Goal: Task Accomplishment & Management: Use online tool/utility

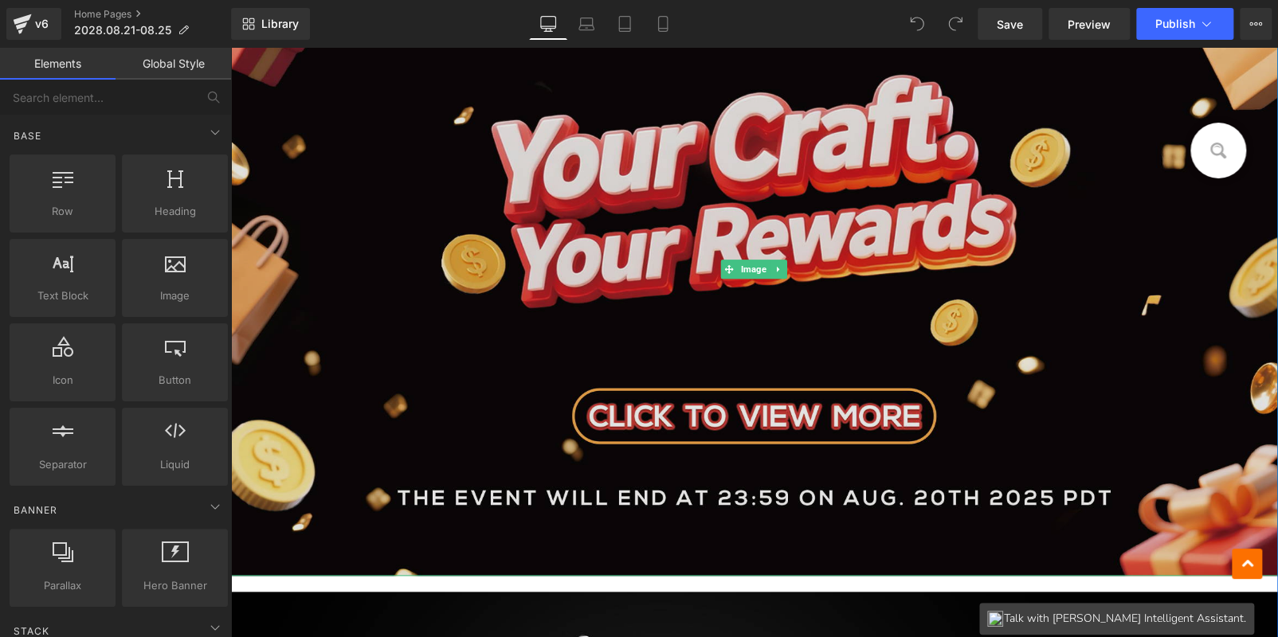
drag, startPoint x: 958, startPoint y: 242, endPoint x: 884, endPoint y: 273, distance: 79.6
click at [958, 242] on img at bounding box center [754, 269] width 1048 height 613
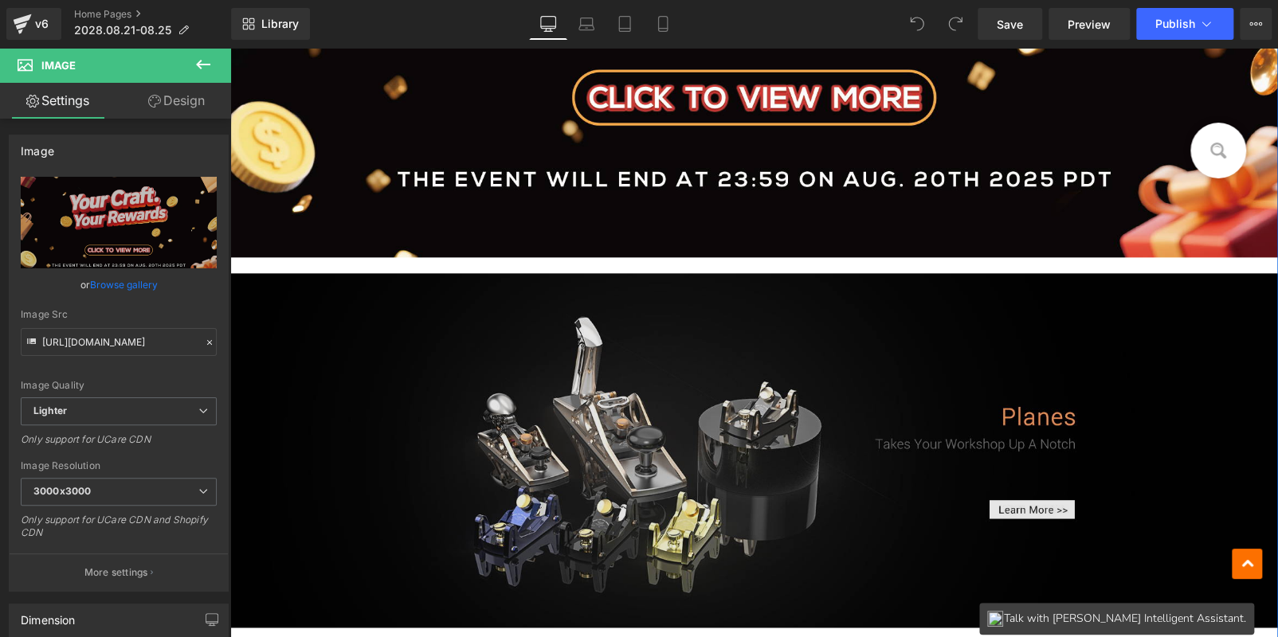
scroll to position [716, 0]
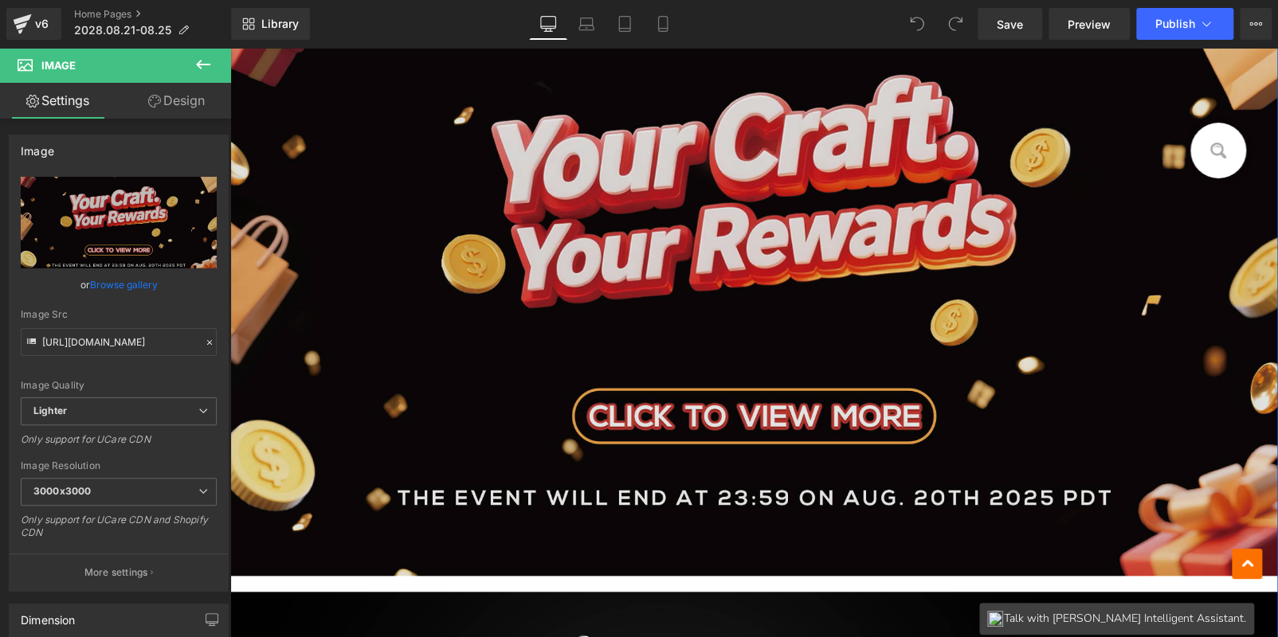
click at [674, 249] on img at bounding box center [754, 269] width 1048 height 613
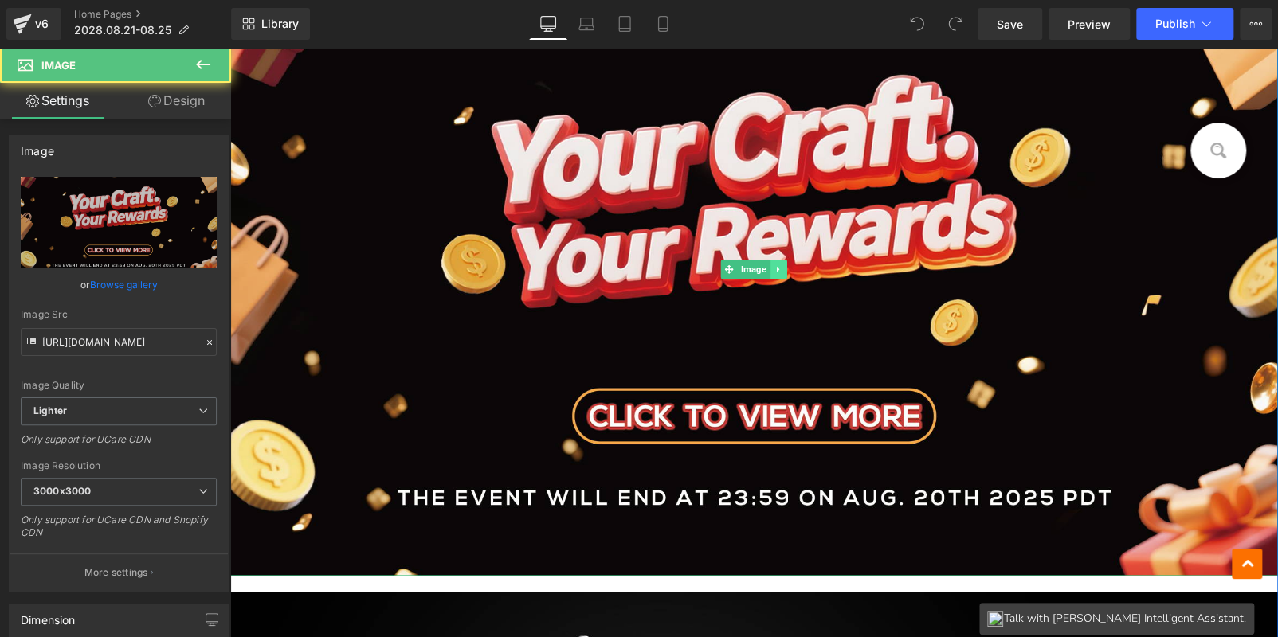
click at [777, 268] on icon at bounding box center [778, 270] width 2 height 6
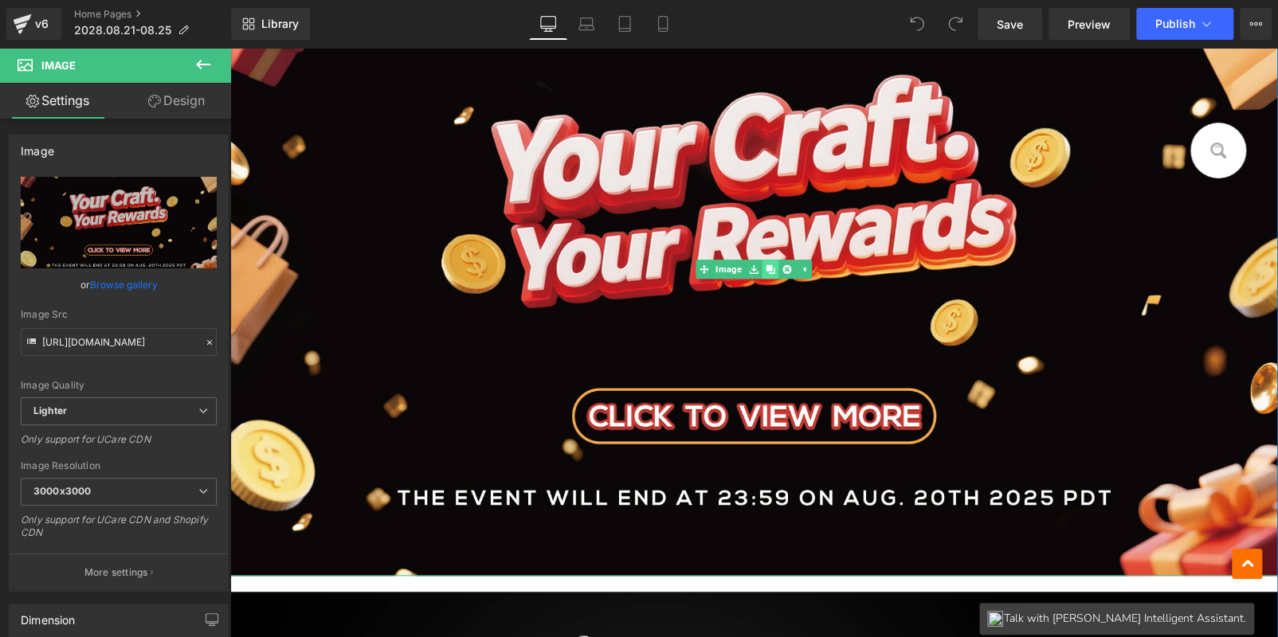
click at [766, 268] on icon at bounding box center [770, 268] width 9 height 9
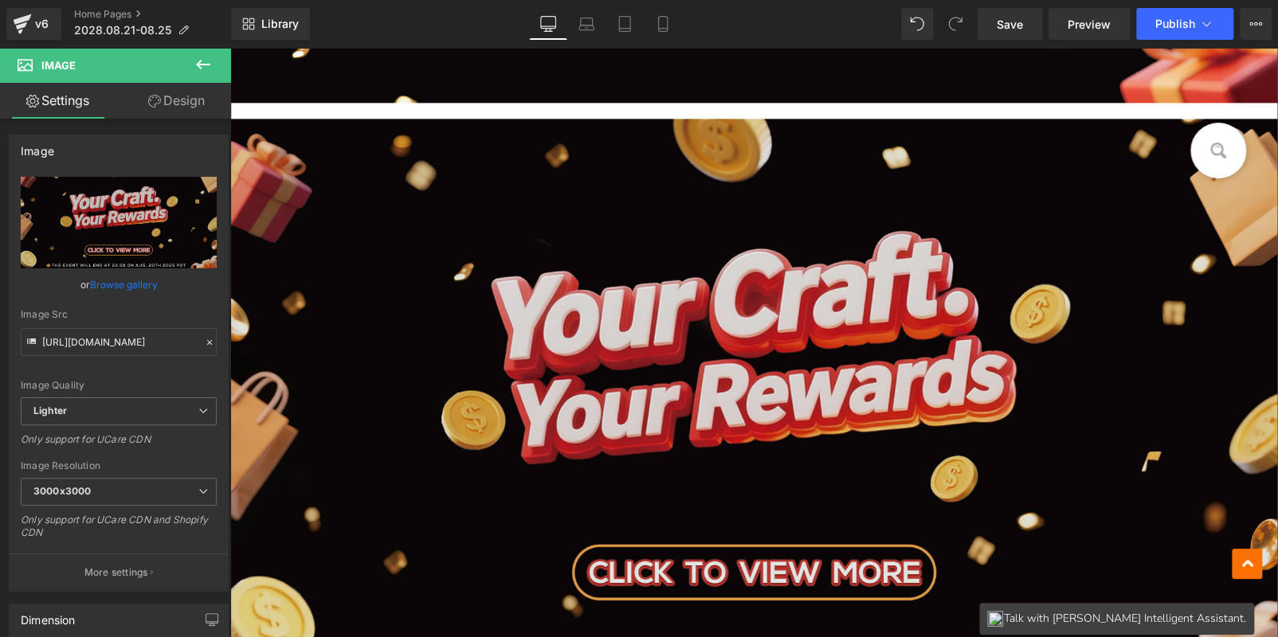
click at [549, 469] on img at bounding box center [754, 425] width 1048 height 613
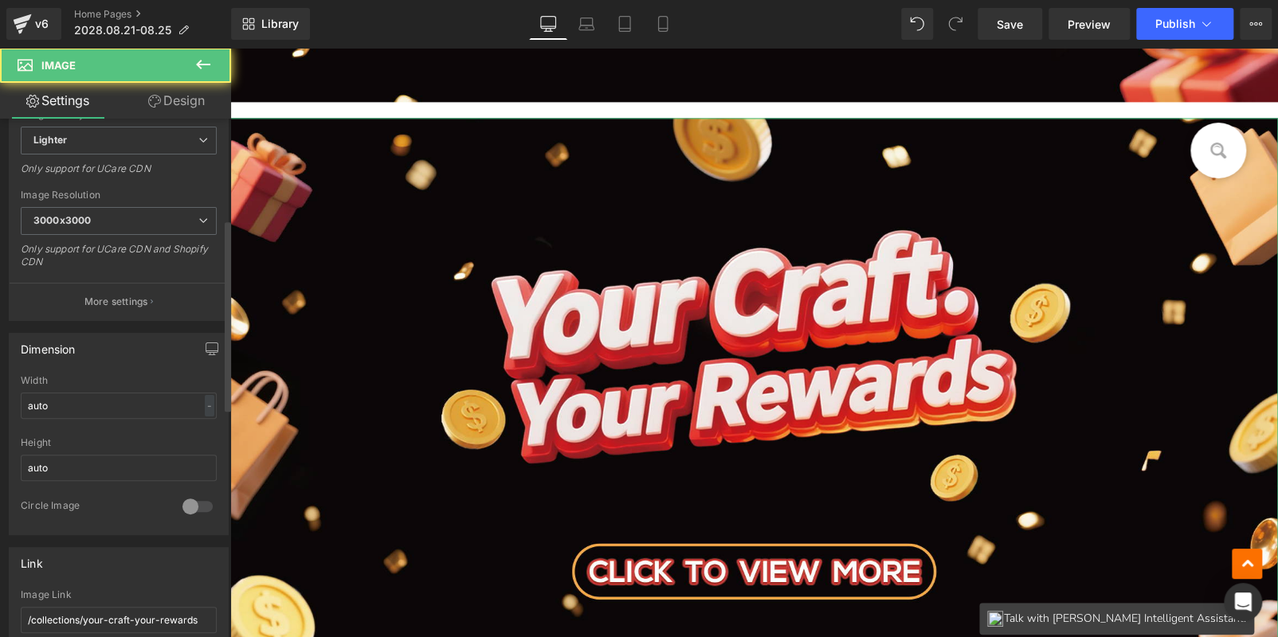
scroll to position [478, 0]
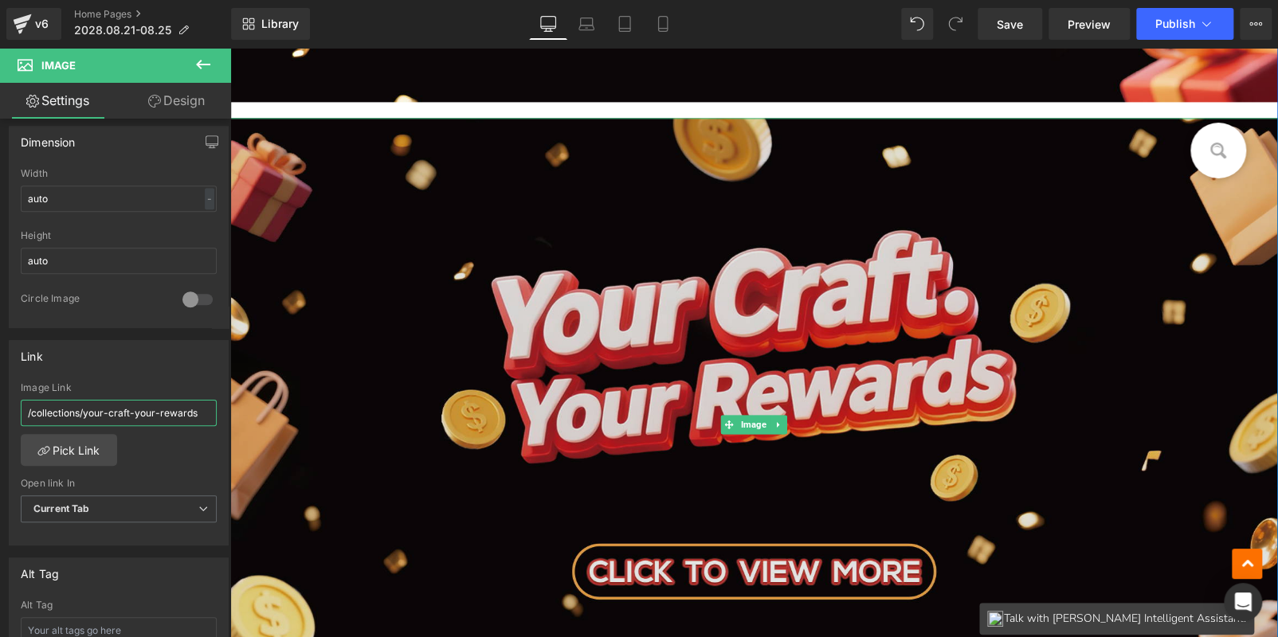
drag, startPoint x: 260, startPoint y: 456, endPoint x: 358, endPoint y: 410, distance: 108.3
type input "/"
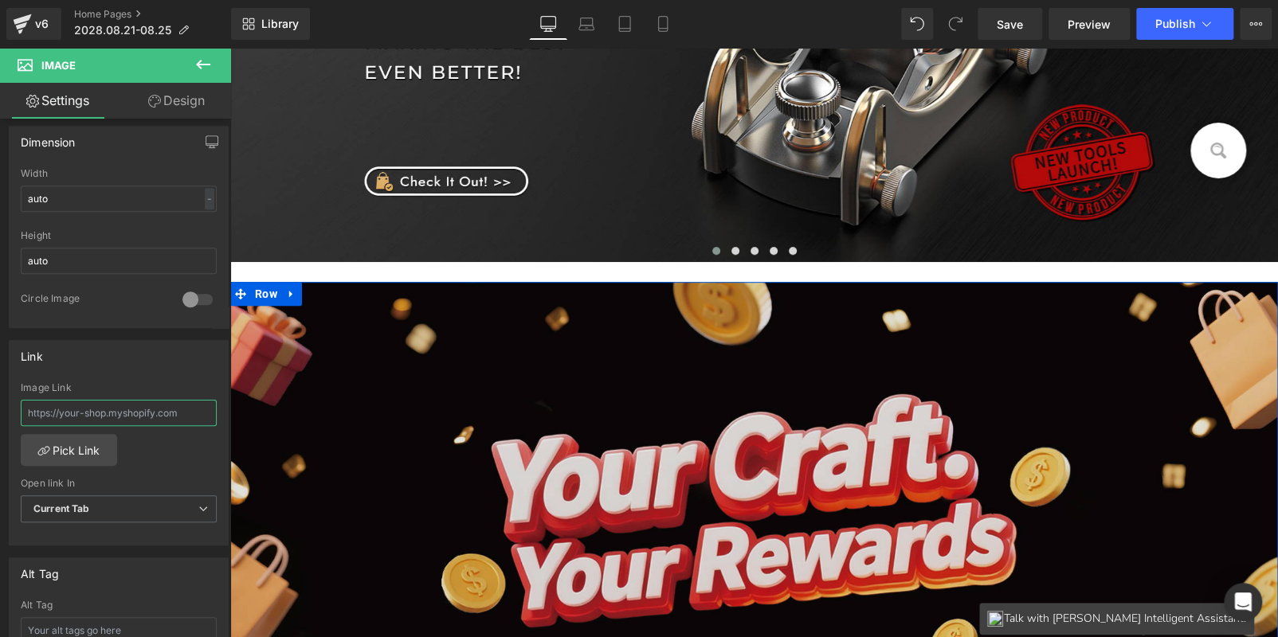
scroll to position [319, 0]
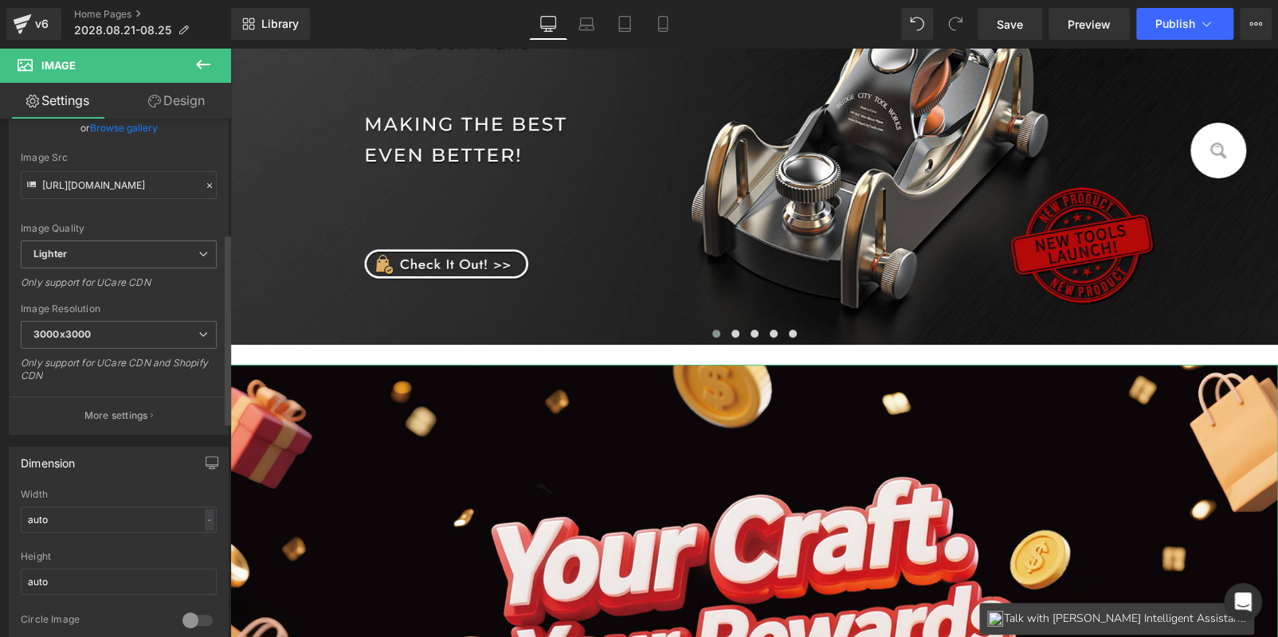
scroll to position [398, 0]
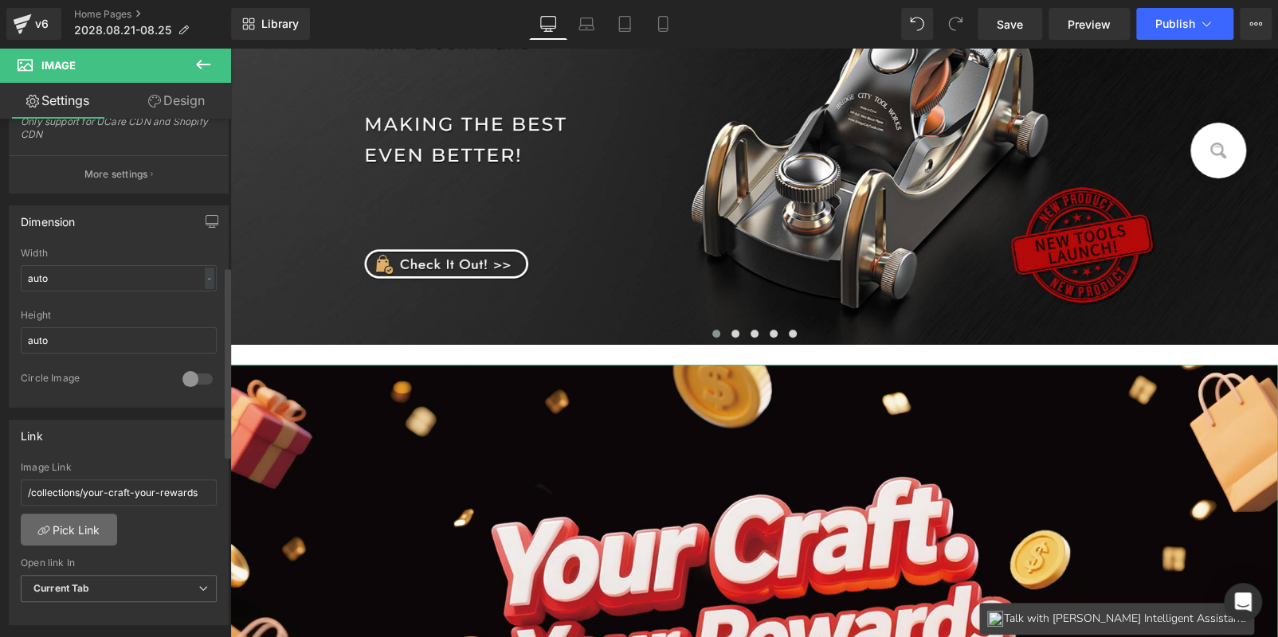
click at [94, 525] on link "Pick Link" at bounding box center [69, 530] width 96 height 32
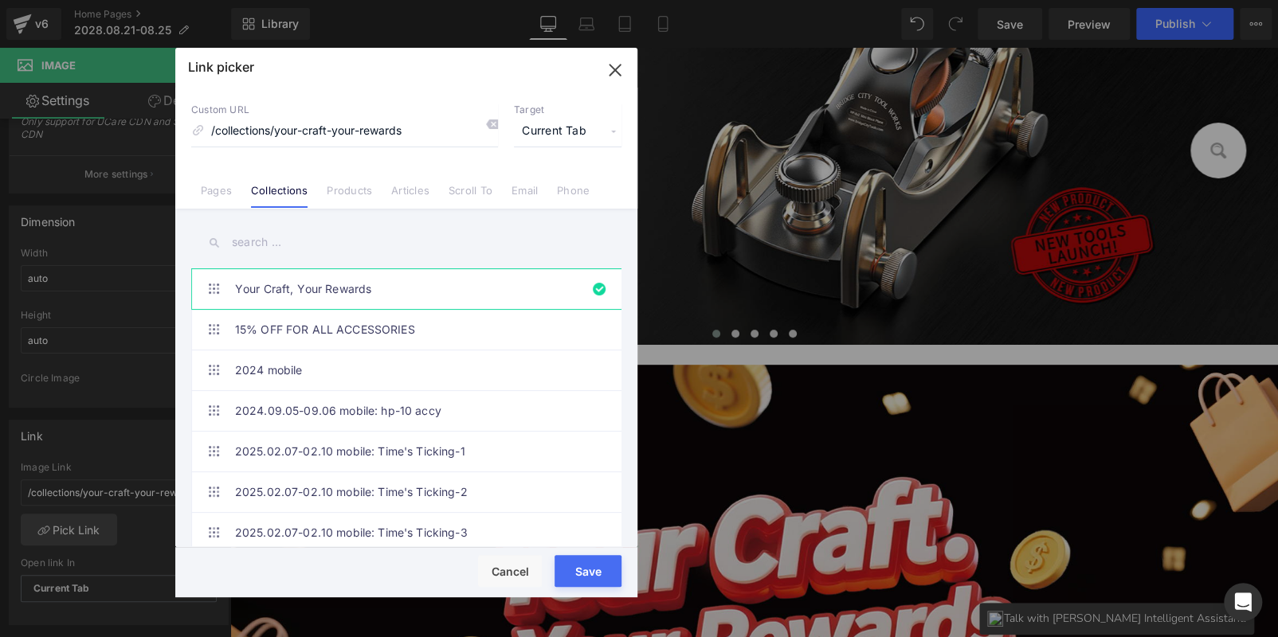
click at [490, 124] on div "Link picker Back to Library Insert Custom URL /collections/your-craft-your-rewa…" at bounding box center [406, 323] width 462 height 550
click at [489, 124] on icon at bounding box center [491, 124] width 13 height 13
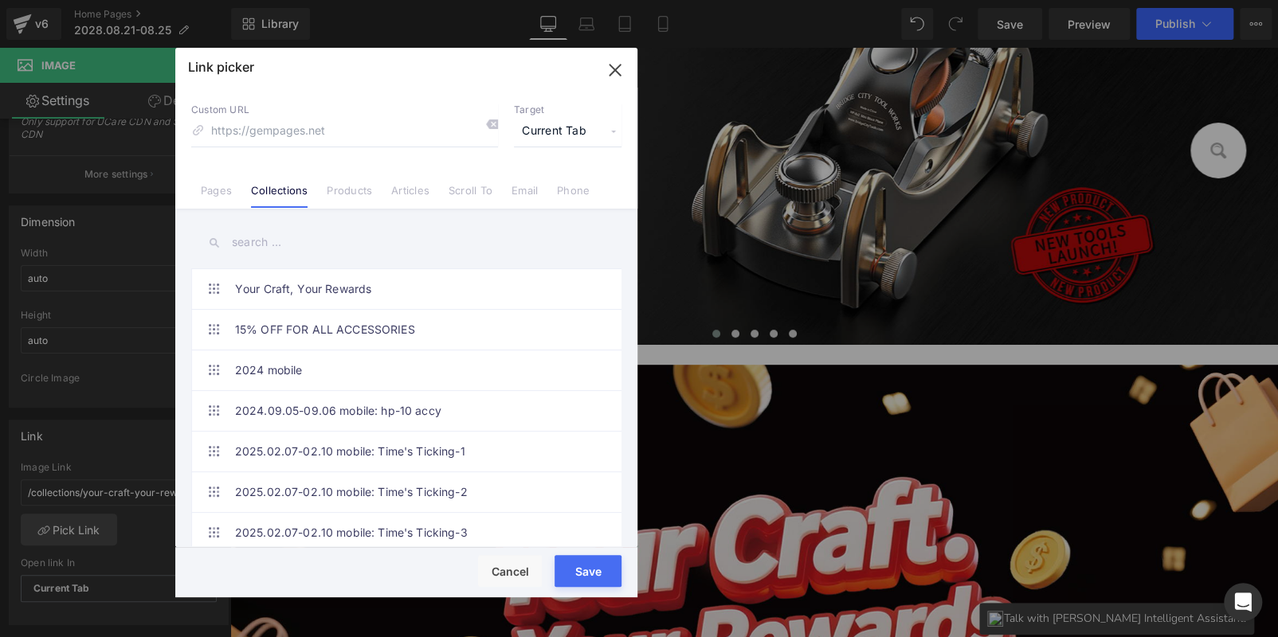
click at [315, 239] on input "text" at bounding box center [406, 243] width 430 height 36
paste input "Super Savings Great Offer"
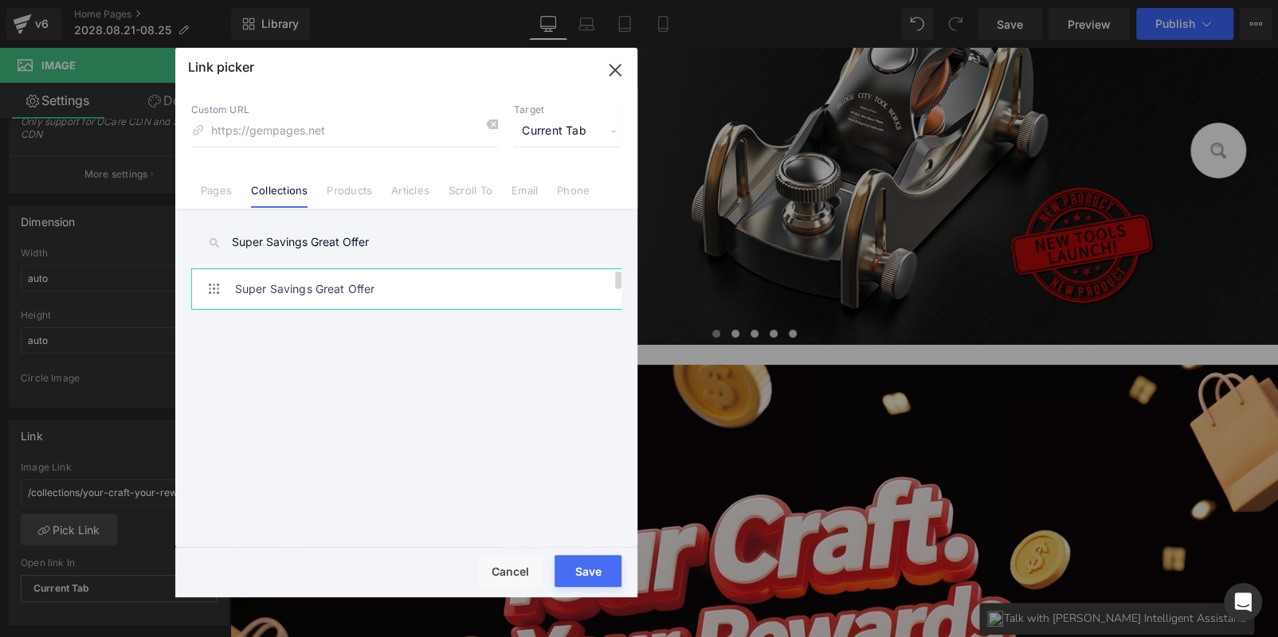
type input "Super Savings Great Offer"
click at [346, 302] on link "Super Savings Great Offer" at bounding box center [410, 289] width 350 height 40
type input "/collections/super-savings-great-offer"
click at [605, 570] on div "Rendering Content" at bounding box center [639, 575] width 98 height 18
click at [594, 556] on button "Save" at bounding box center [587, 571] width 67 height 32
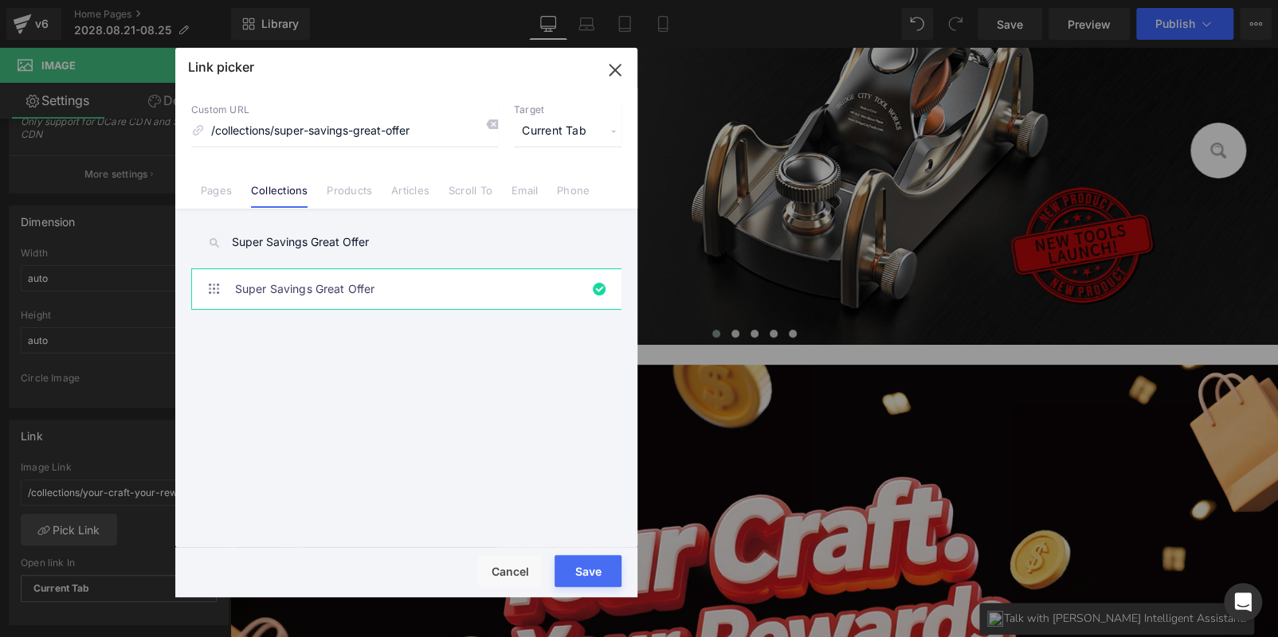
type input "/collections/super-savings-great-offer"
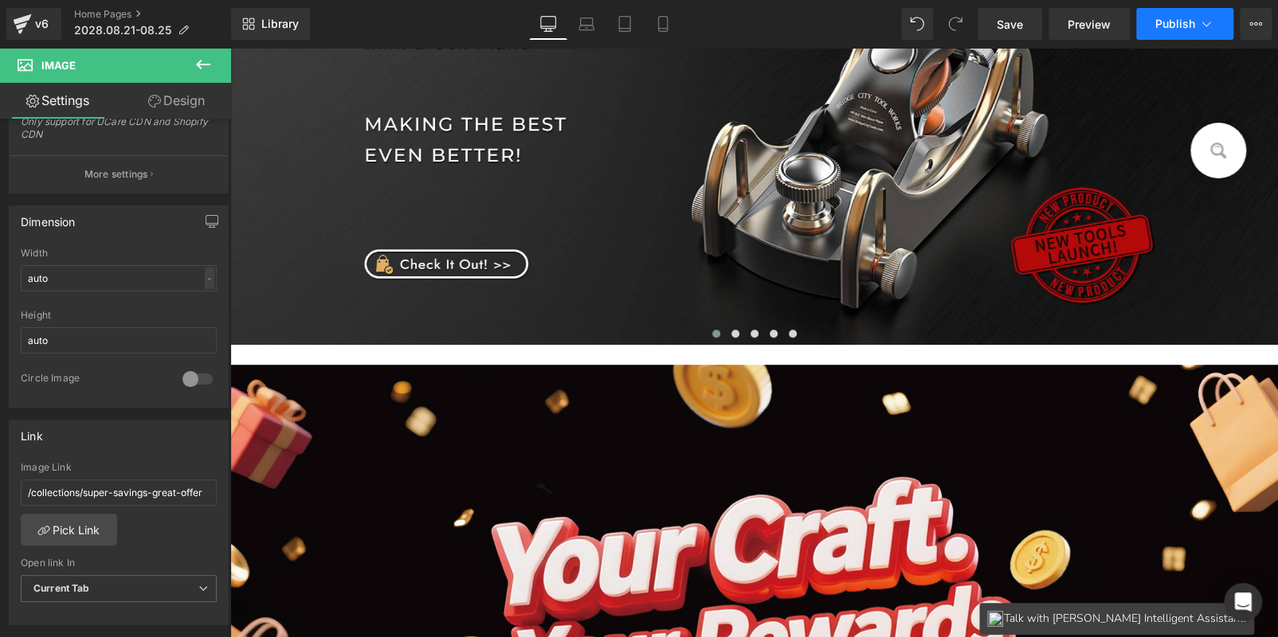
click at [1169, 14] on button "Publish" at bounding box center [1184, 24] width 97 height 32
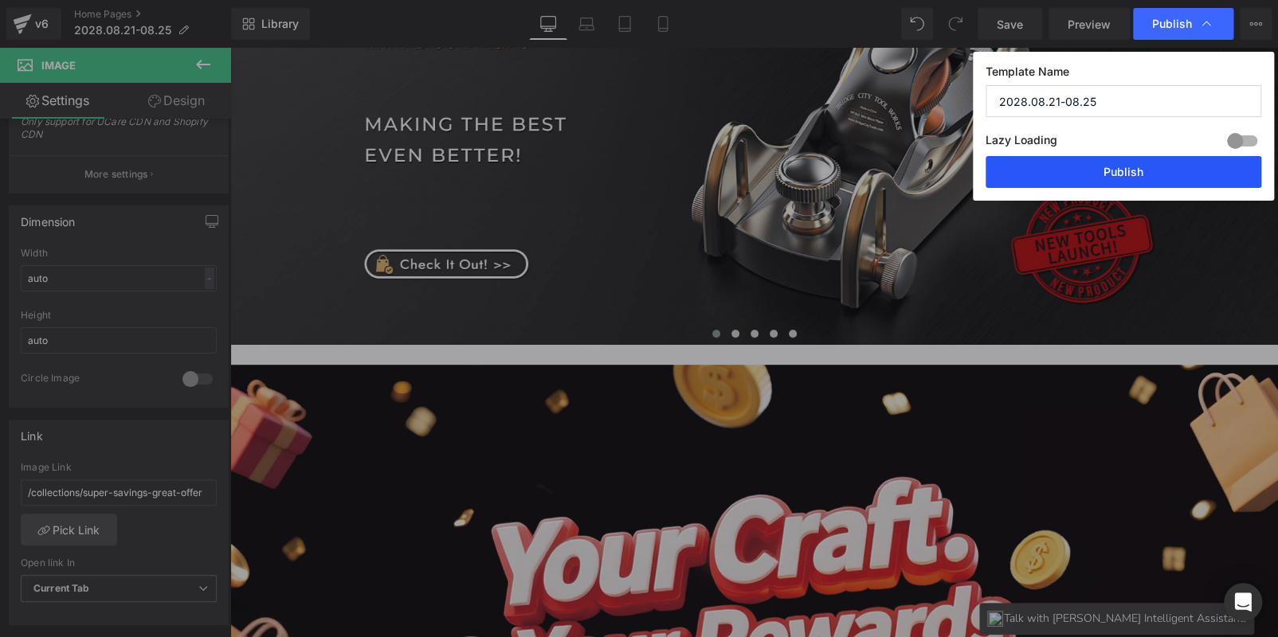
drag, startPoint x: 1167, startPoint y: 160, endPoint x: 897, endPoint y: 102, distance: 276.2
click at [1167, 160] on button "Publish" at bounding box center [1123, 172] width 276 height 32
